Goal: Task Accomplishment & Management: Manage account settings

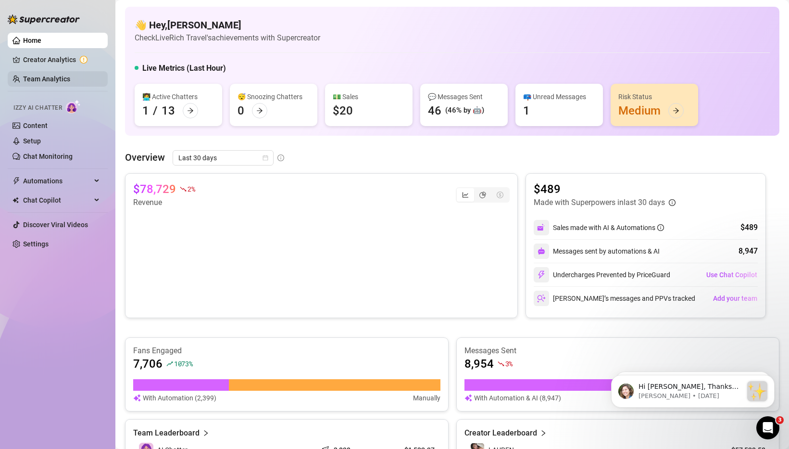
click at [52, 79] on link "Team Analytics" at bounding box center [46, 79] width 47 height 8
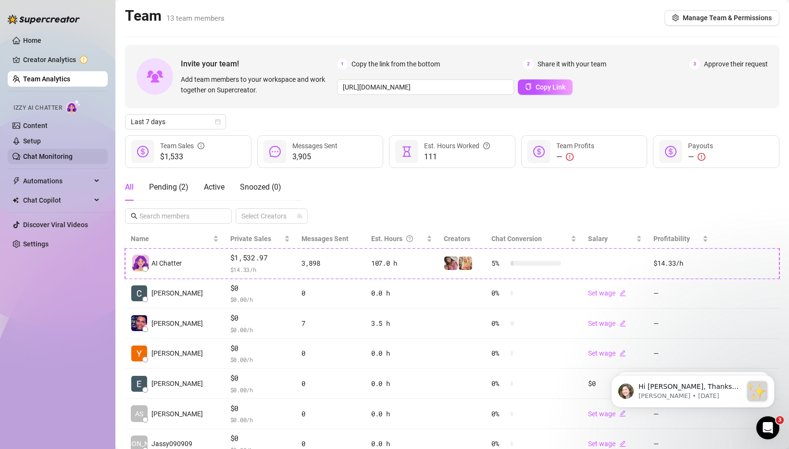
click at [35, 154] on link "Chat Monitoring" at bounding box center [48, 156] width 50 height 8
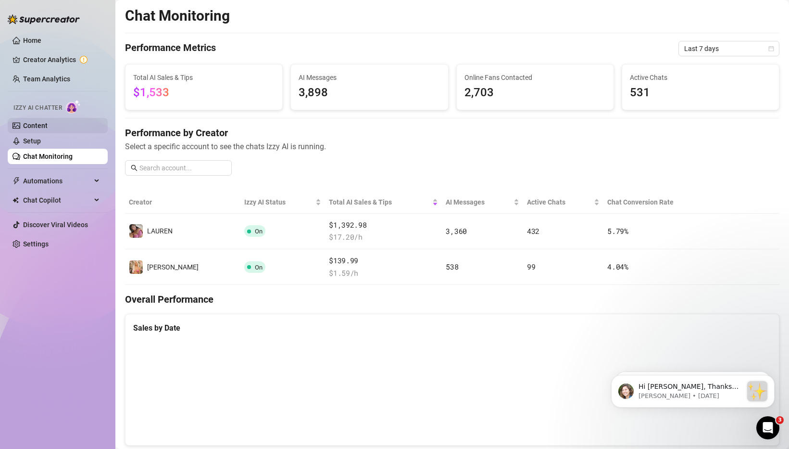
click at [48, 122] on link "Content" at bounding box center [35, 126] width 25 height 8
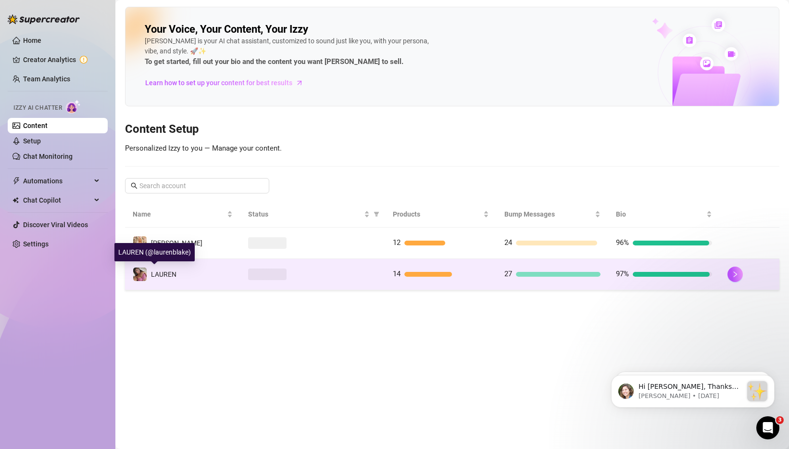
click at [174, 271] on span "️‍LAUREN" at bounding box center [163, 274] width 25 height 8
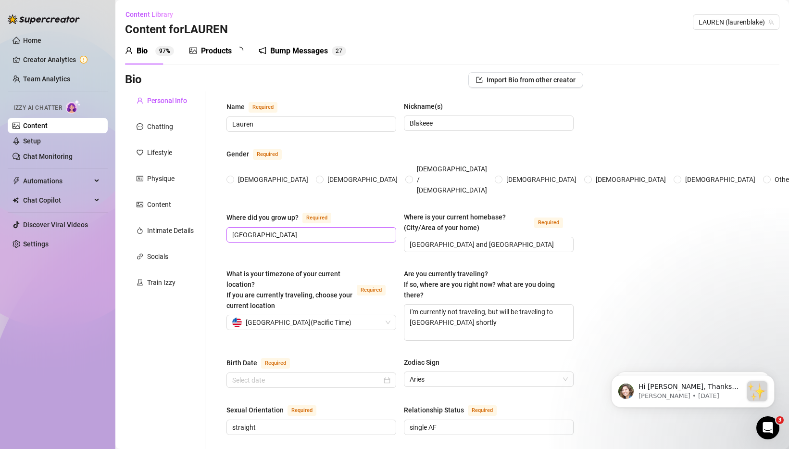
radio input "true"
type input "[DATE]"
click at [225, 56] on div "Products" at bounding box center [216, 51] width 31 height 12
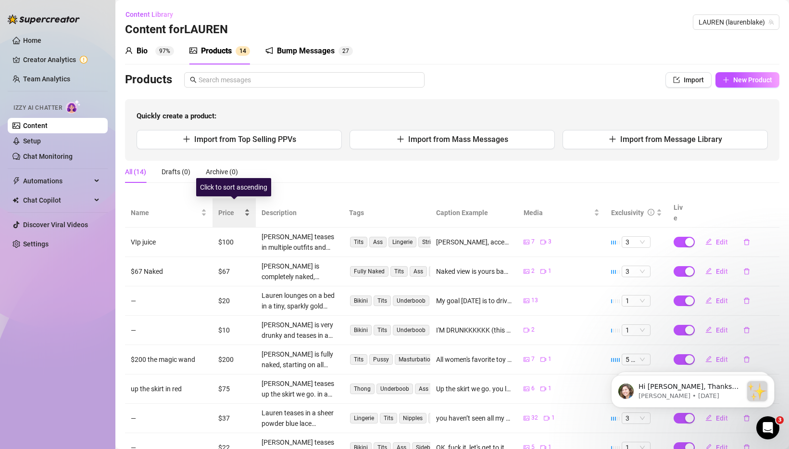
click at [223, 207] on span "Price" at bounding box center [230, 212] width 24 height 11
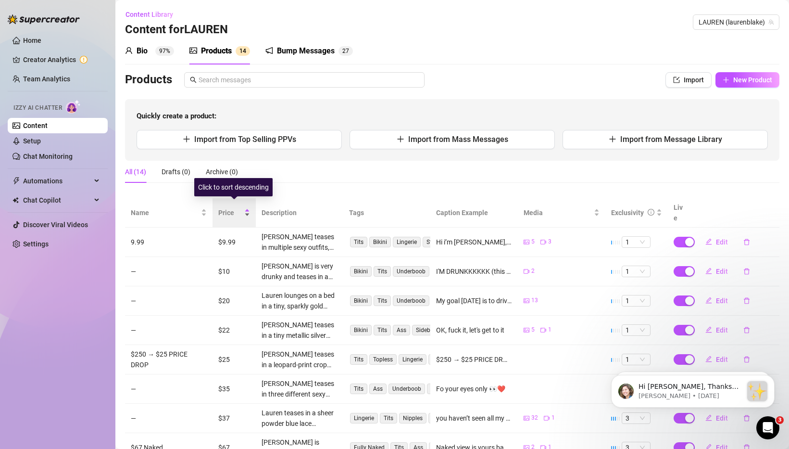
click at [223, 207] on span "Price" at bounding box center [230, 212] width 24 height 11
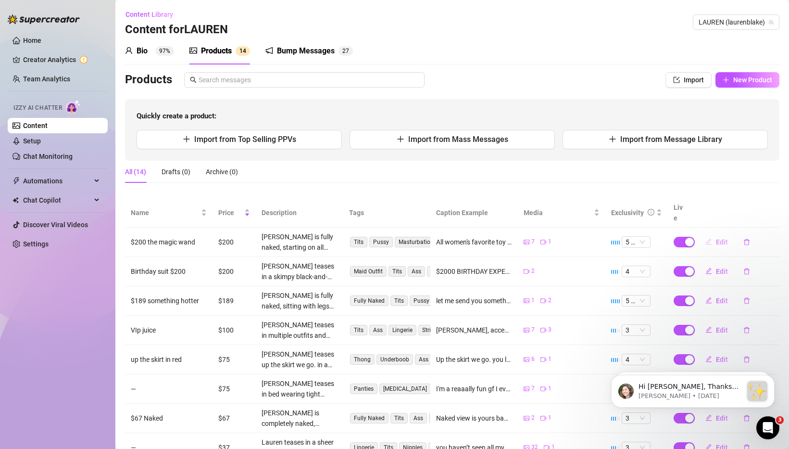
click at [718, 238] on span "Edit" at bounding box center [722, 242] width 12 height 8
type textarea "All women's favorite toy naked but not afraid . So this is actually education f…"
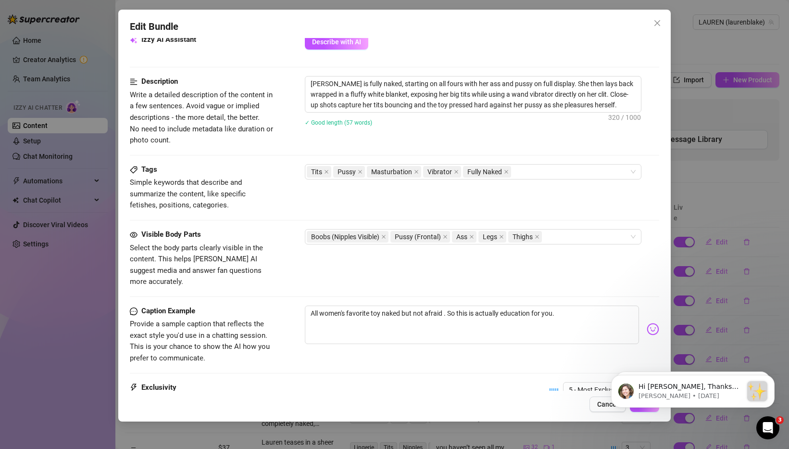
scroll to position [444, 0]
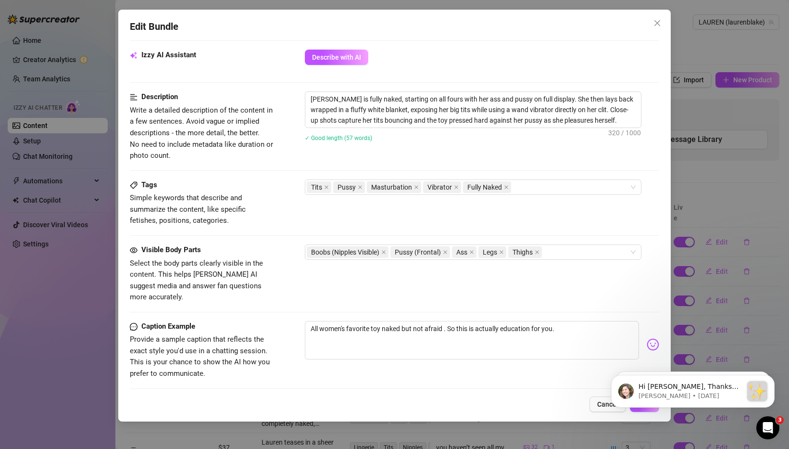
click at [702, 239] on div "Edit Bundle Account ️‍LAUREN (@laurenblake) Name Name is for your internal orga…" at bounding box center [394, 224] width 789 height 449
